Goal: Find contact information: Find contact information

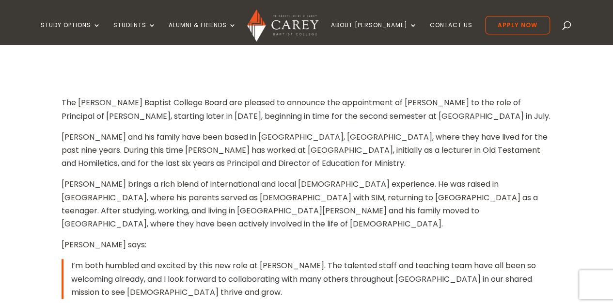
scroll to position [145, 0]
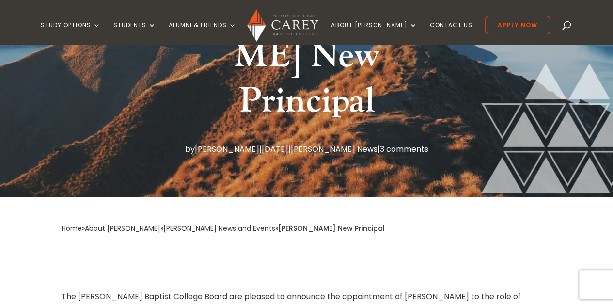
click at [567, 27] on span at bounding box center [567, 27] width 0 height 0
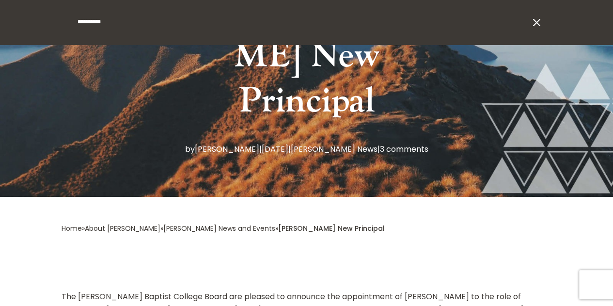
type input "**********"
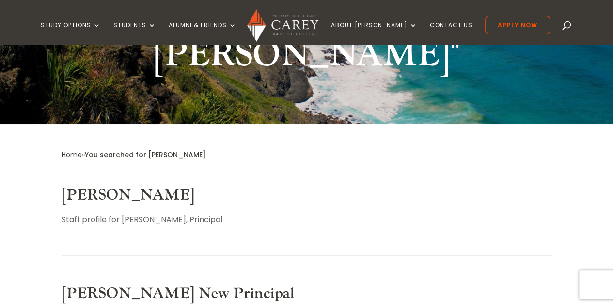
scroll to position [145, 0]
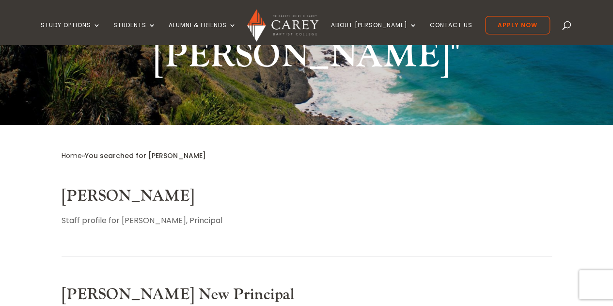
click at [132, 186] on link "[PERSON_NAME]" at bounding box center [128, 196] width 133 height 20
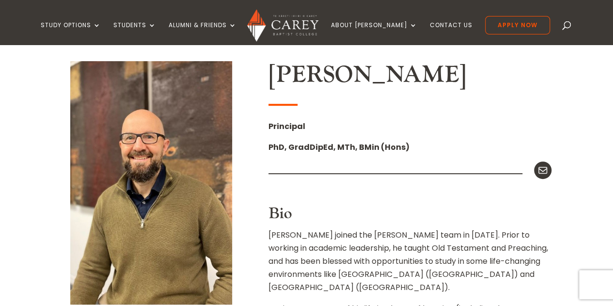
scroll to position [194, 0]
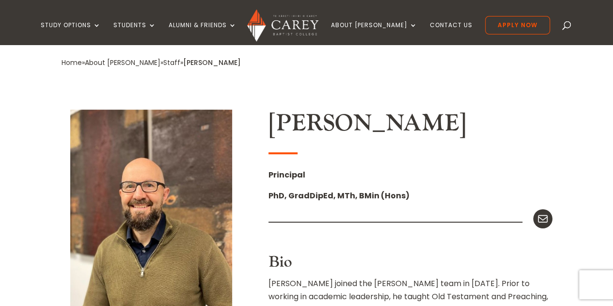
click at [540, 217] on icon at bounding box center [542, 218] width 13 height 13
